Goal: Information Seeking & Learning: Learn about a topic

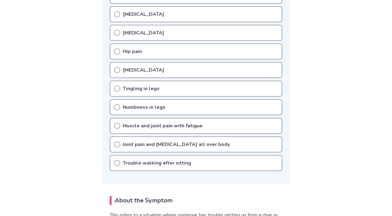
scroll to position [239, 0]
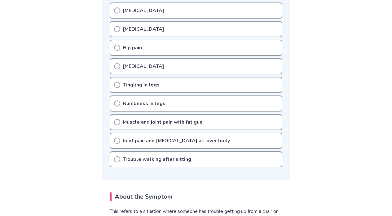
click at [117, 159] on icon at bounding box center [117, 159] width 6 height 6
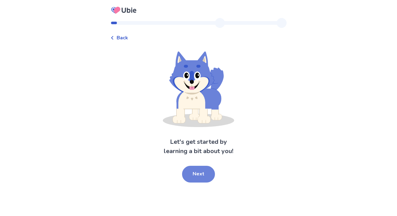
click at [208, 178] on button "Next" at bounding box center [198, 174] width 33 height 17
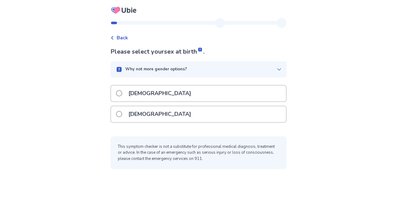
click at [122, 116] on span at bounding box center [119, 114] width 6 height 6
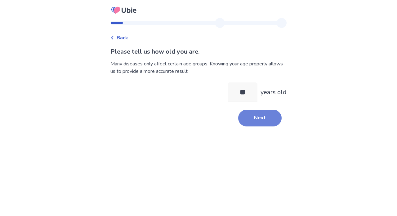
type input "**"
click at [250, 118] on button "Next" at bounding box center [259, 118] width 43 height 17
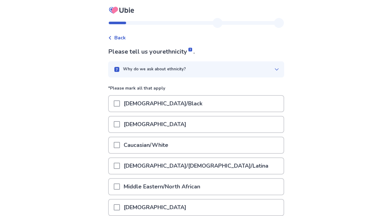
click at [119, 147] on span at bounding box center [117, 145] width 6 height 6
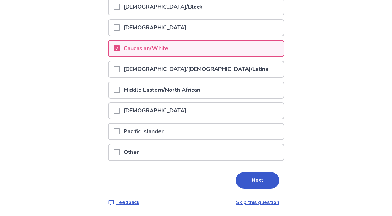
scroll to position [96, 0]
click at [247, 174] on button "Next" at bounding box center [257, 180] width 43 height 17
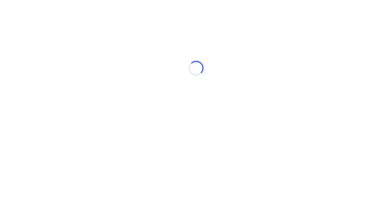
scroll to position [0, 0]
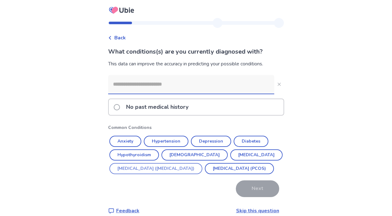
click at [126, 166] on button "Irritable Bowel Syndrome (IBS)" at bounding box center [155, 168] width 93 height 11
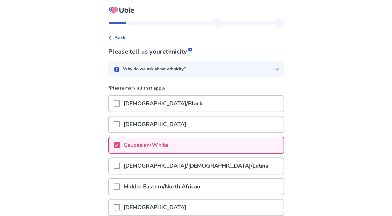
click at [153, 143] on p "Caucasian/White" at bounding box center [146, 145] width 52 height 16
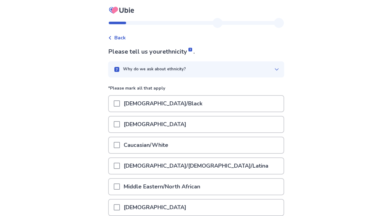
click at [160, 123] on div "Asian" at bounding box center [196, 125] width 175 height 16
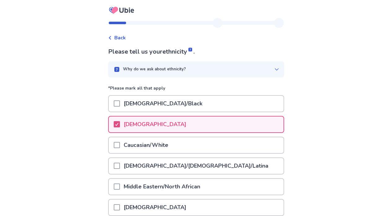
click at [151, 144] on p "Caucasian/White" at bounding box center [146, 145] width 52 height 16
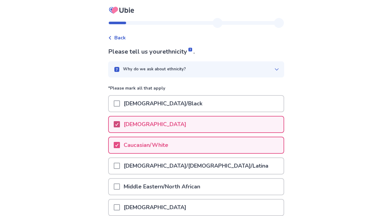
click at [119, 123] on icon at bounding box center [117, 124] width 4 height 3
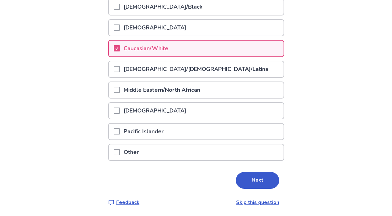
scroll to position [96, 0]
click at [240, 182] on button "Next" at bounding box center [257, 180] width 43 height 17
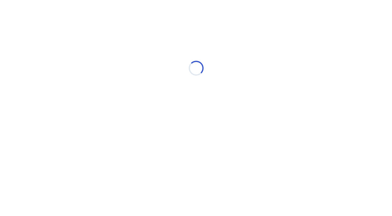
scroll to position [0, 0]
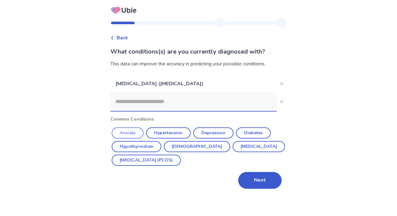
click at [141, 132] on button "Anxiety" at bounding box center [128, 132] width 32 height 11
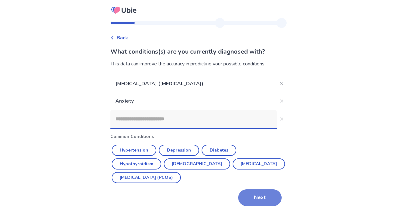
click at [254, 197] on button "Next" at bounding box center [259, 197] width 43 height 17
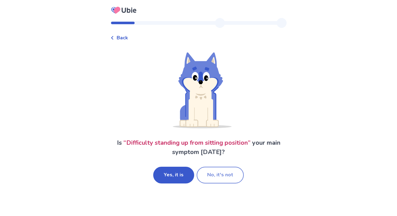
click at [221, 174] on button "No, it's not" at bounding box center [220, 175] width 47 height 17
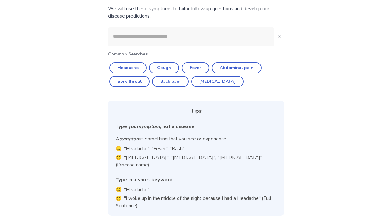
scroll to position [55, 0]
click at [173, 83] on button "Back pain" at bounding box center [170, 81] width 37 height 11
type input "*********"
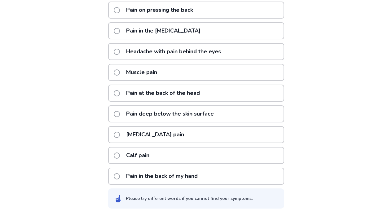
scroll to position [135, 0]
click at [124, 134] on label "Upper back pain" at bounding box center [151, 135] width 74 height 16
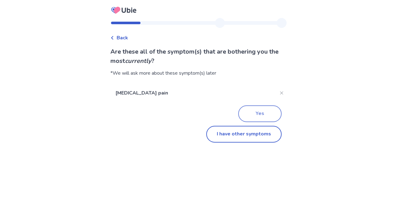
click at [256, 114] on button "Yes" at bounding box center [259, 113] width 43 height 17
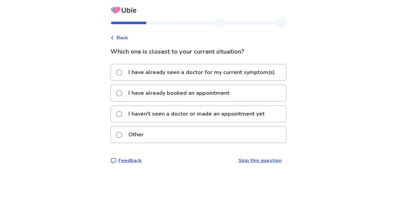
click at [246, 160] on link "Skip this question" at bounding box center [259, 160] width 43 height 7
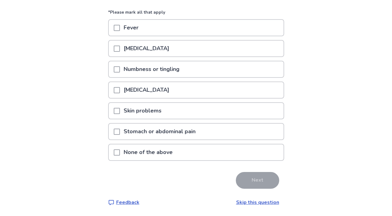
scroll to position [64, 0]
click at [120, 149] on div at bounding box center [117, 152] width 6 height 16
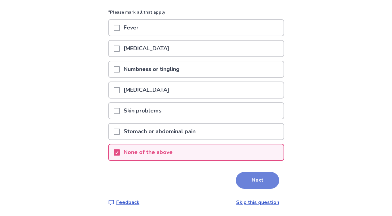
click at [262, 181] on button "Next" at bounding box center [257, 180] width 43 height 17
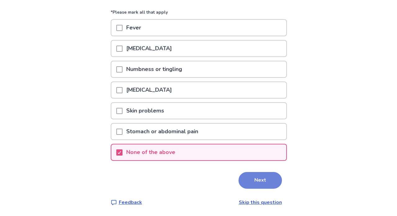
scroll to position [0, 0]
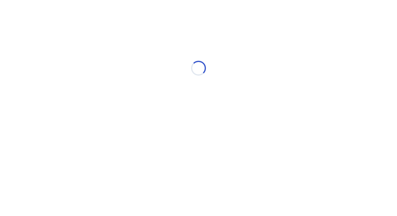
select select "*"
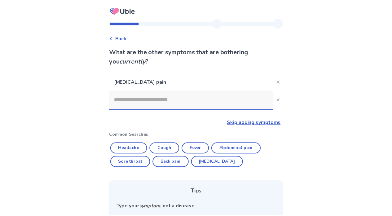
scroll to position [80, 0]
